Goal: Transaction & Acquisition: Purchase product/service

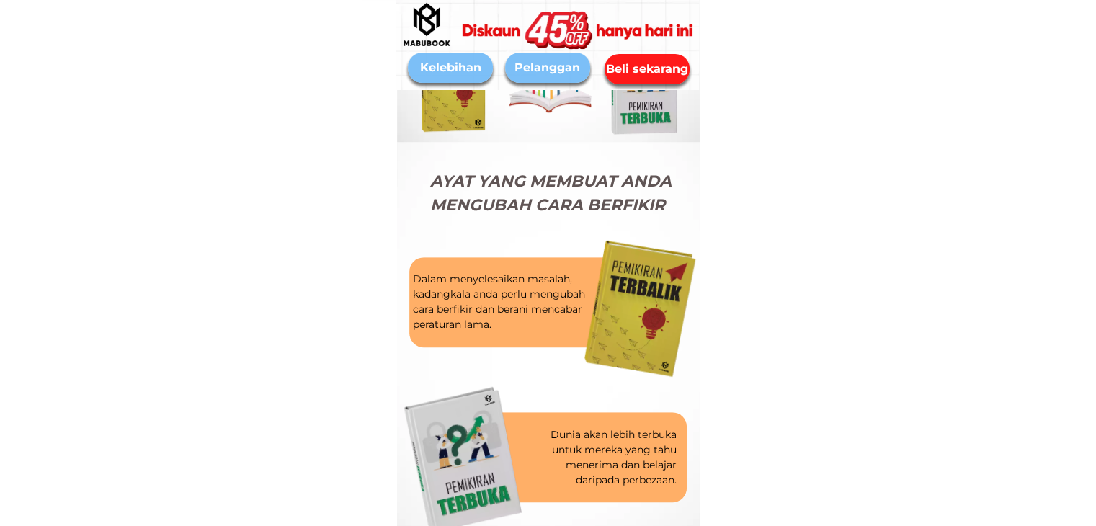
click at [671, 58] on div "Beli sekarang" at bounding box center [647, 69] width 86 height 30
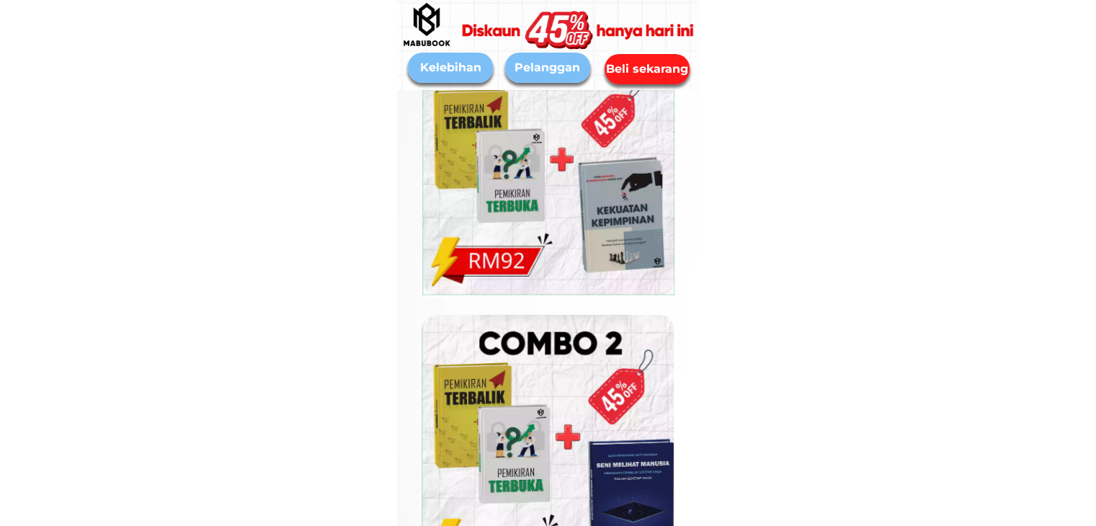
scroll to position [4613, 0]
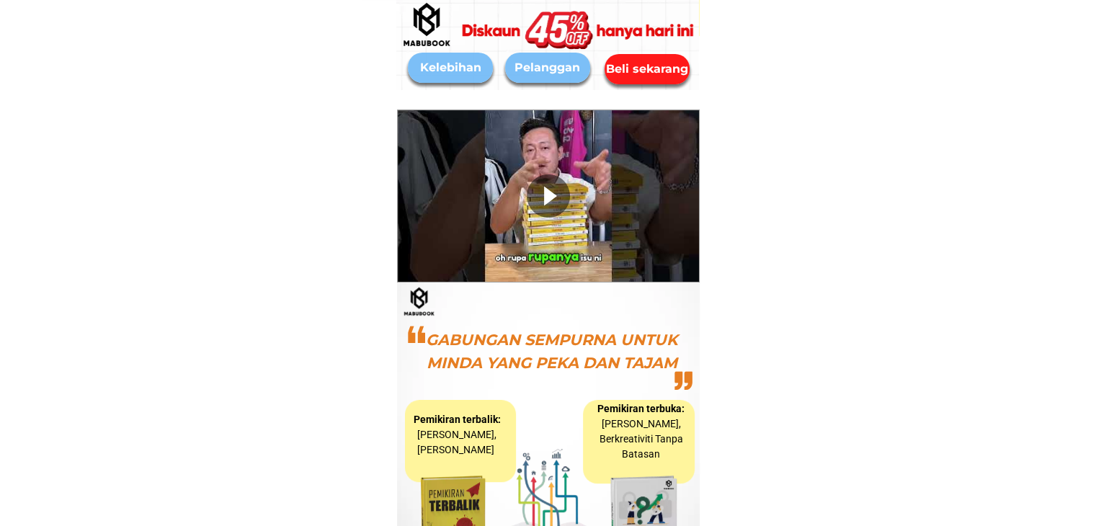
click at [672, 70] on div "Beli sekarang" at bounding box center [646, 69] width 91 height 19
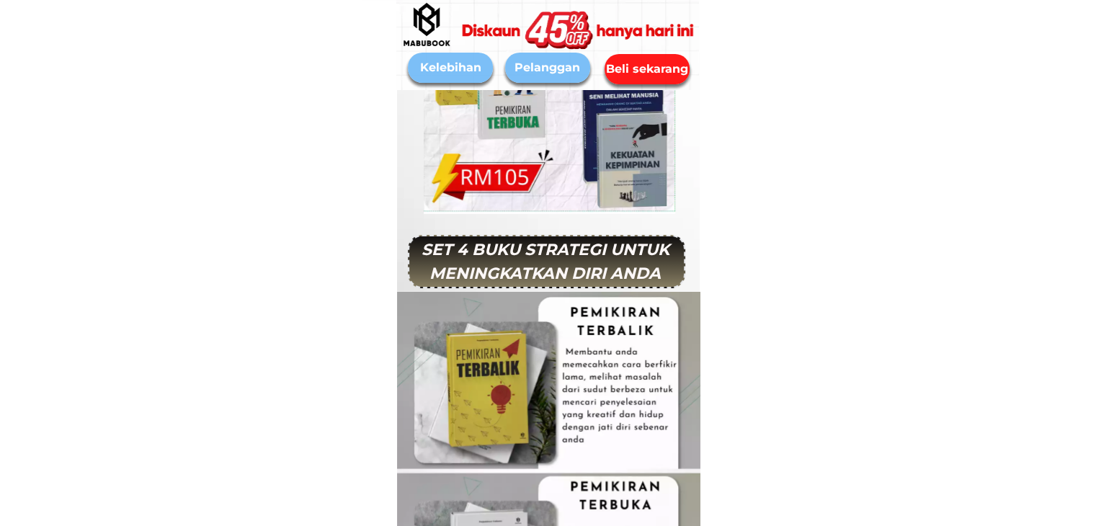
scroll to position [5189, 0]
